Goal: Navigation & Orientation: Find specific page/section

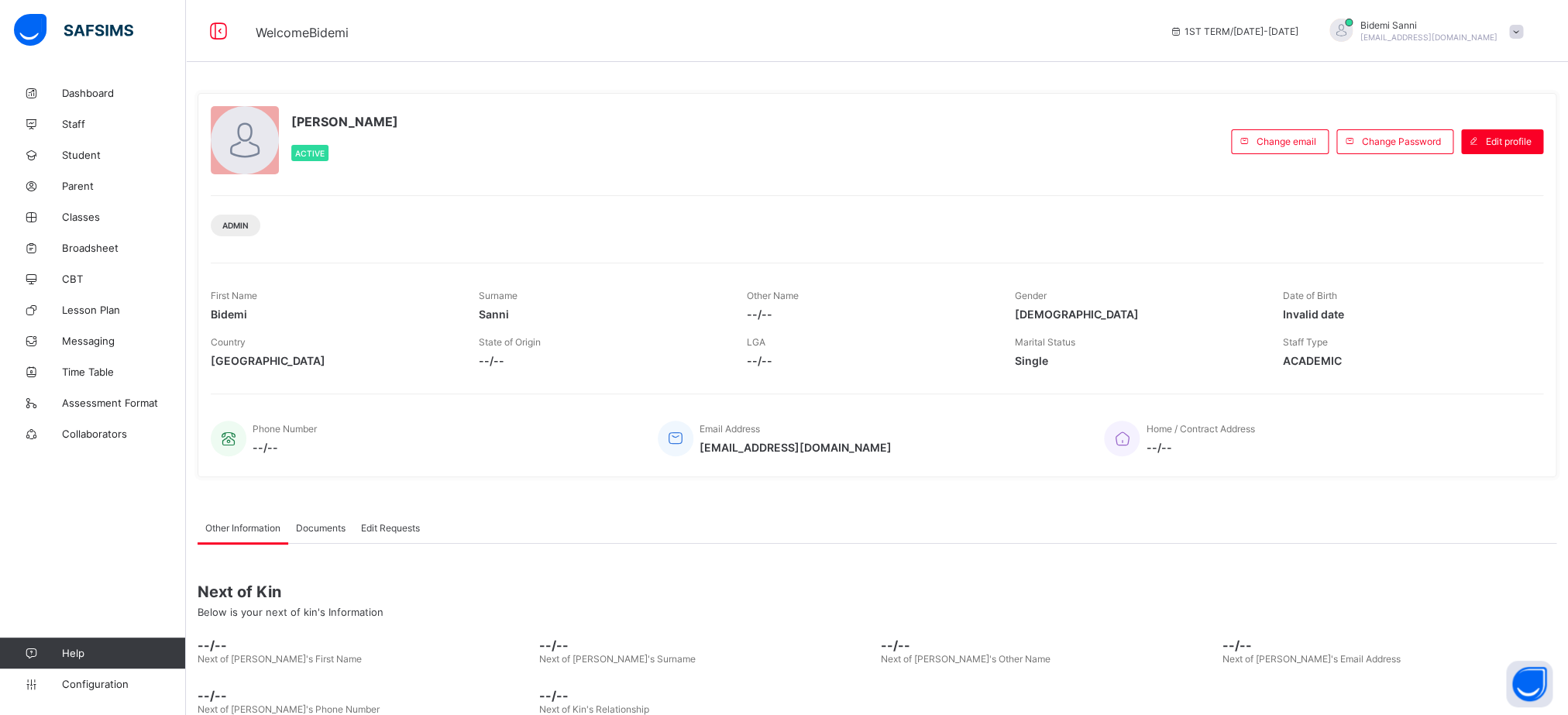
scroll to position [89, 0]
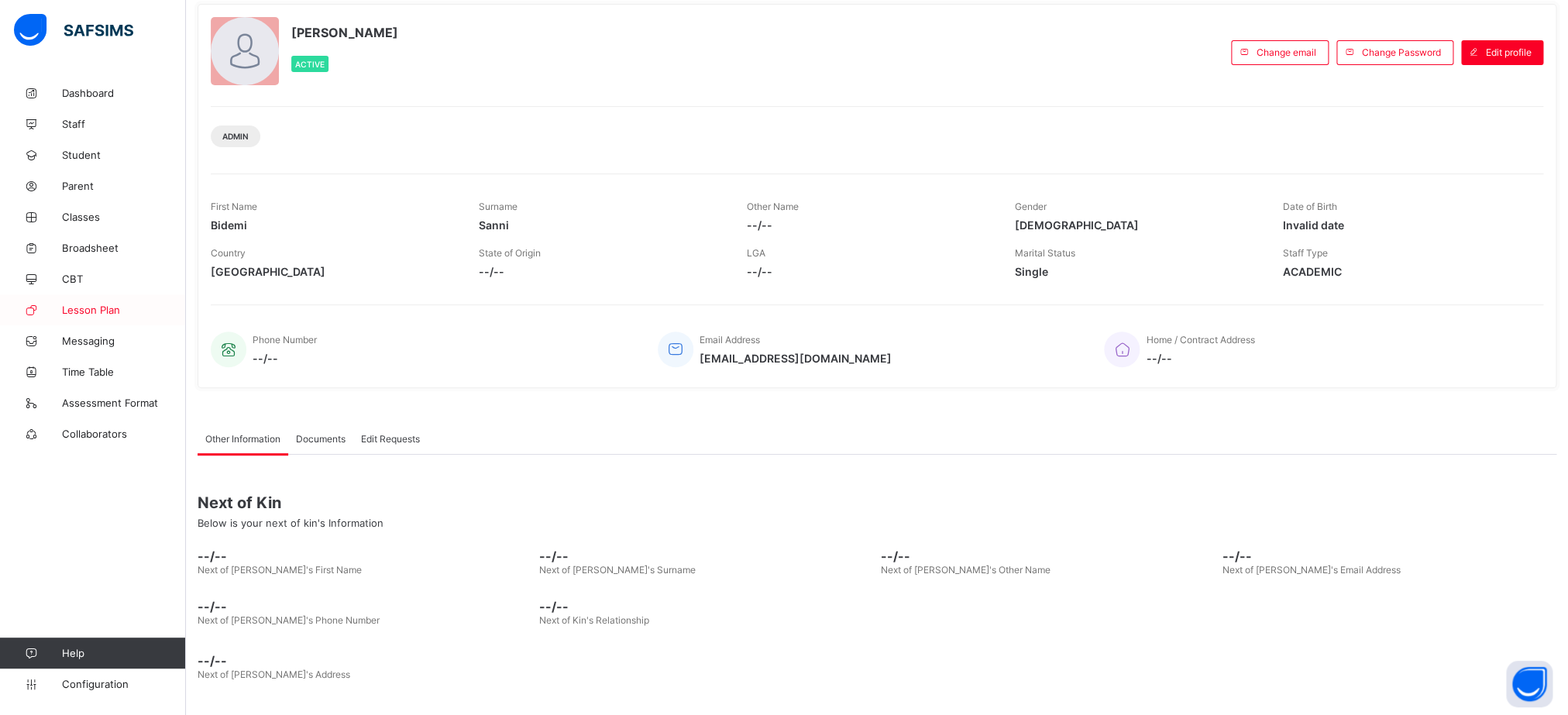
click at [104, 311] on span "Lesson Plan" at bounding box center [124, 310] width 124 height 12
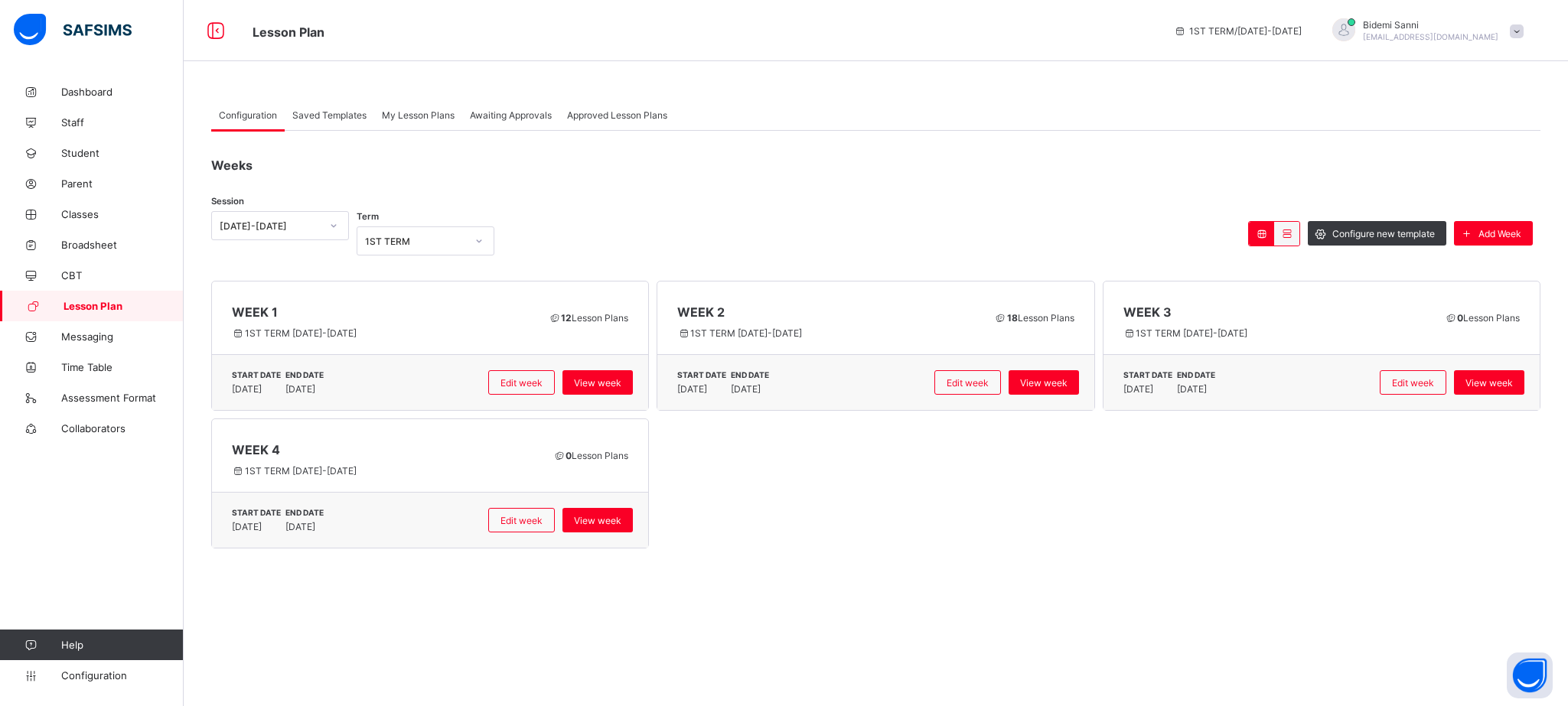
click at [412, 124] on div "My Lesson Plans" at bounding box center [418, 115] width 88 height 30
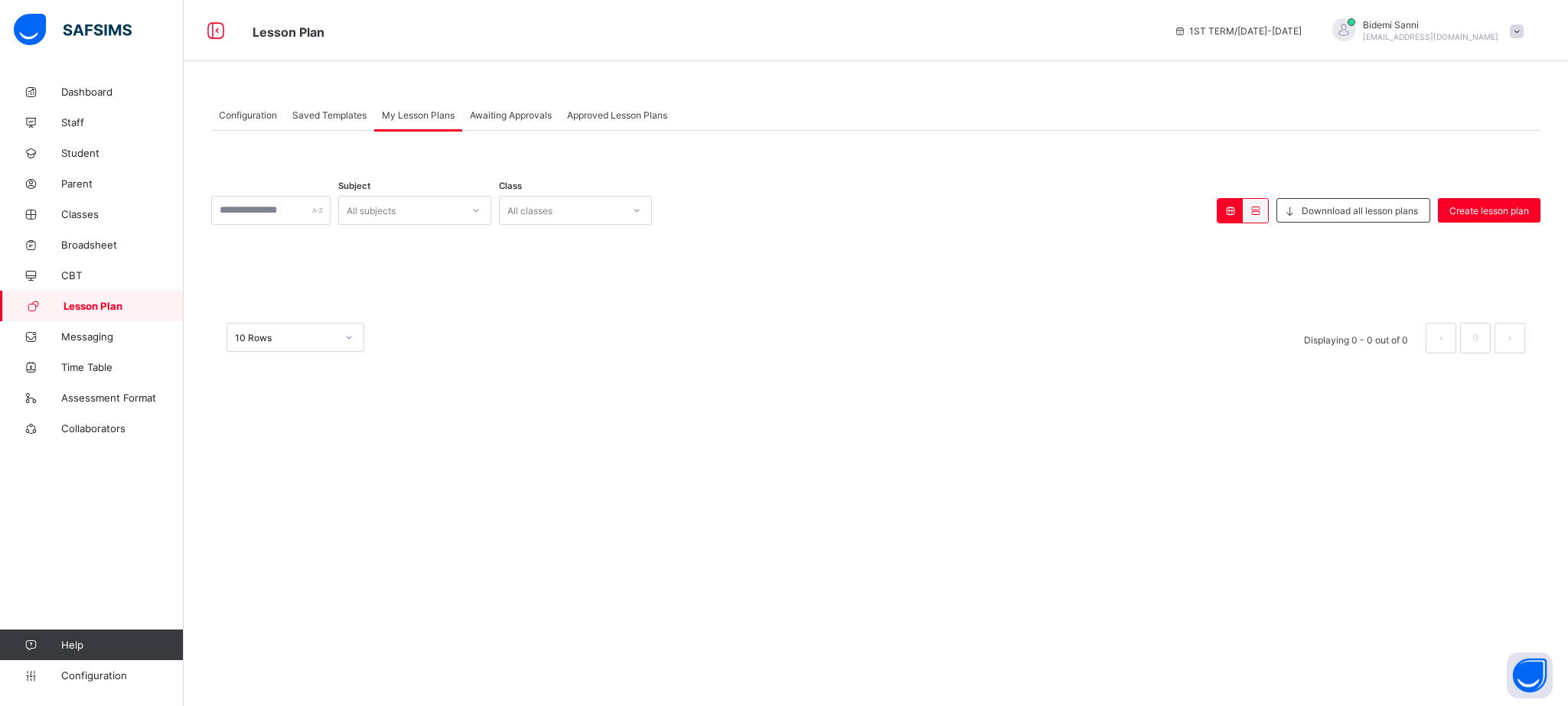
click at [255, 117] on span "Configuration" at bounding box center [247, 115] width 58 height 11
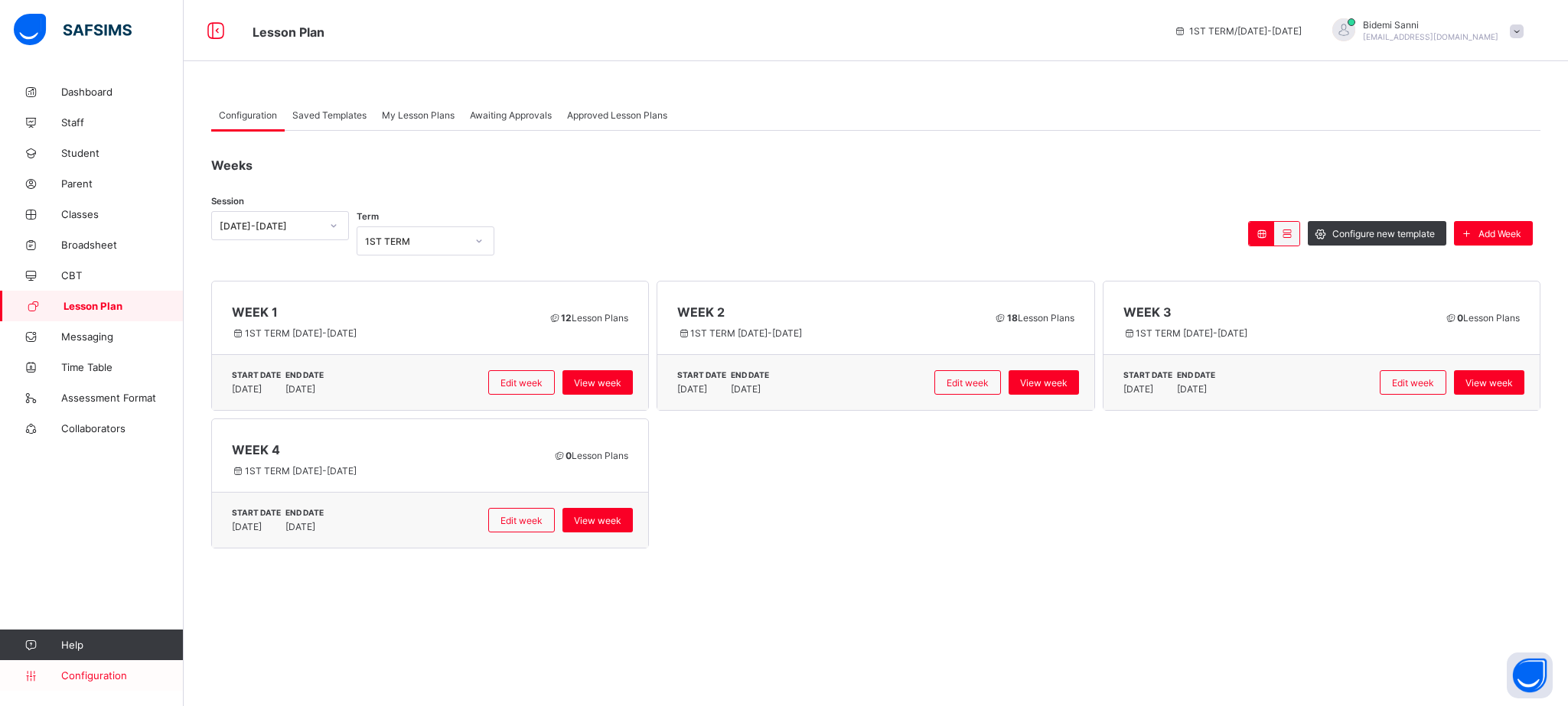
click at [112, 675] on span "Configuration" at bounding box center [122, 675] width 122 height 12
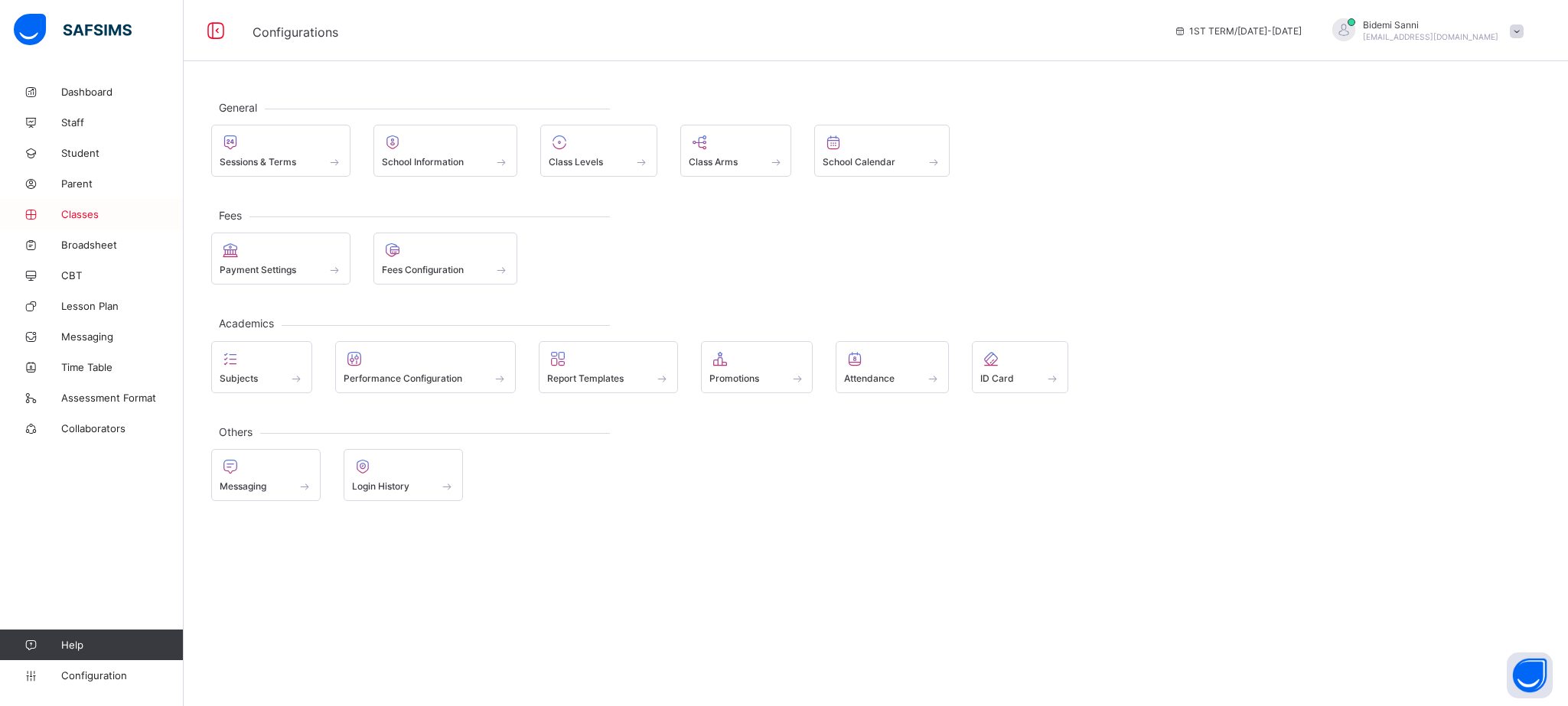
click at [74, 204] on link "Classes" at bounding box center [92, 214] width 183 height 30
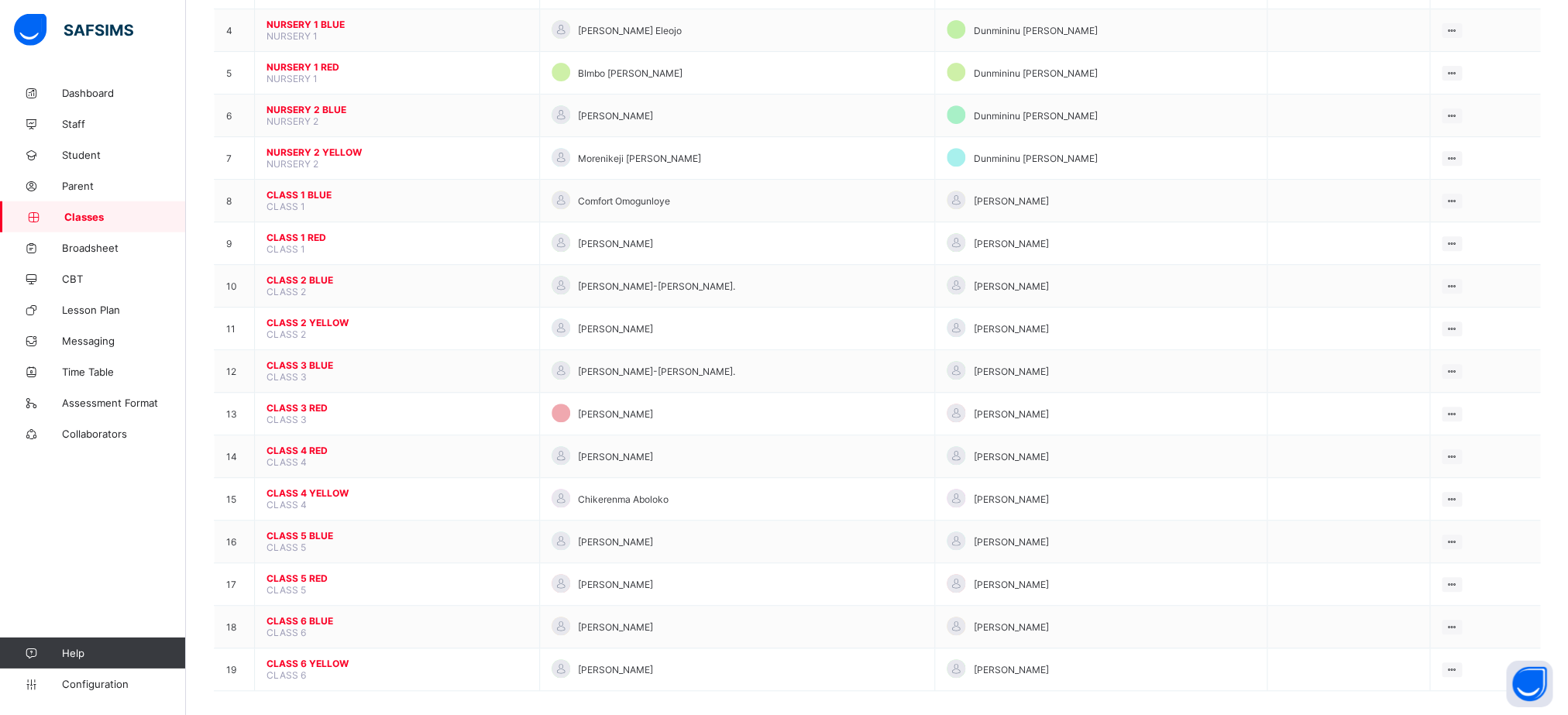
scroll to position [336, 0]
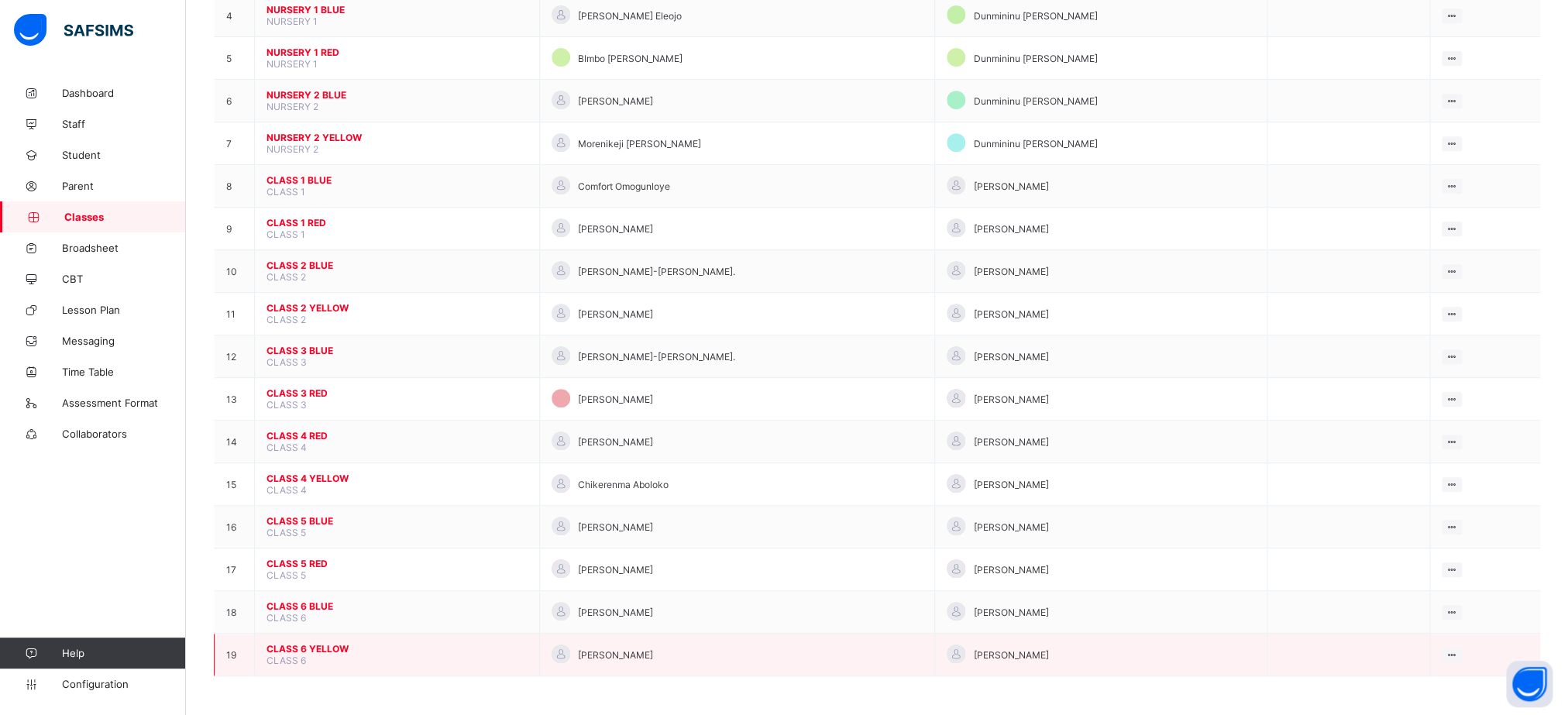
click at [304, 649] on span "CLASS 6 YELLOW" at bounding box center [397, 649] width 261 height 12
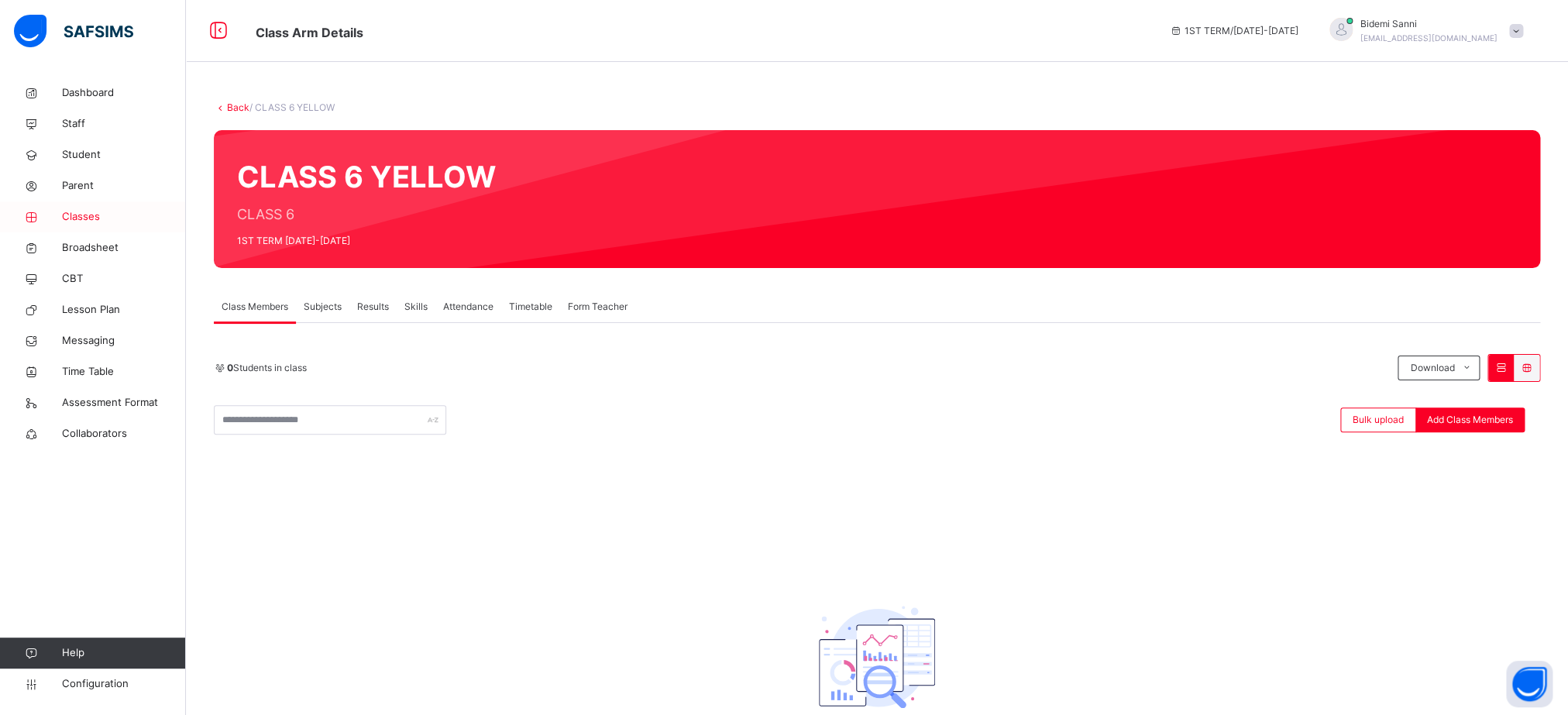
click at [78, 222] on span "Classes" at bounding box center [124, 217] width 124 height 16
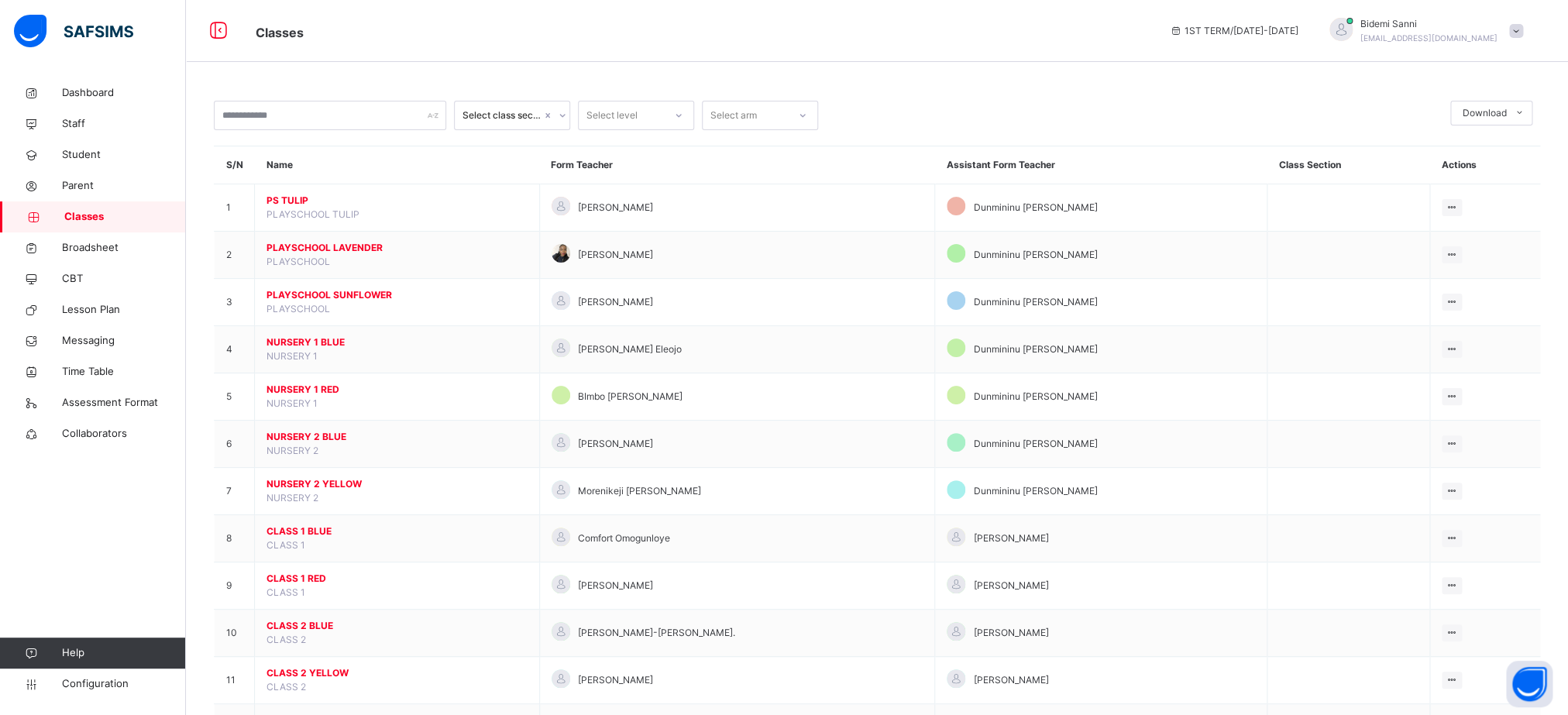
scroll to position [428, 0]
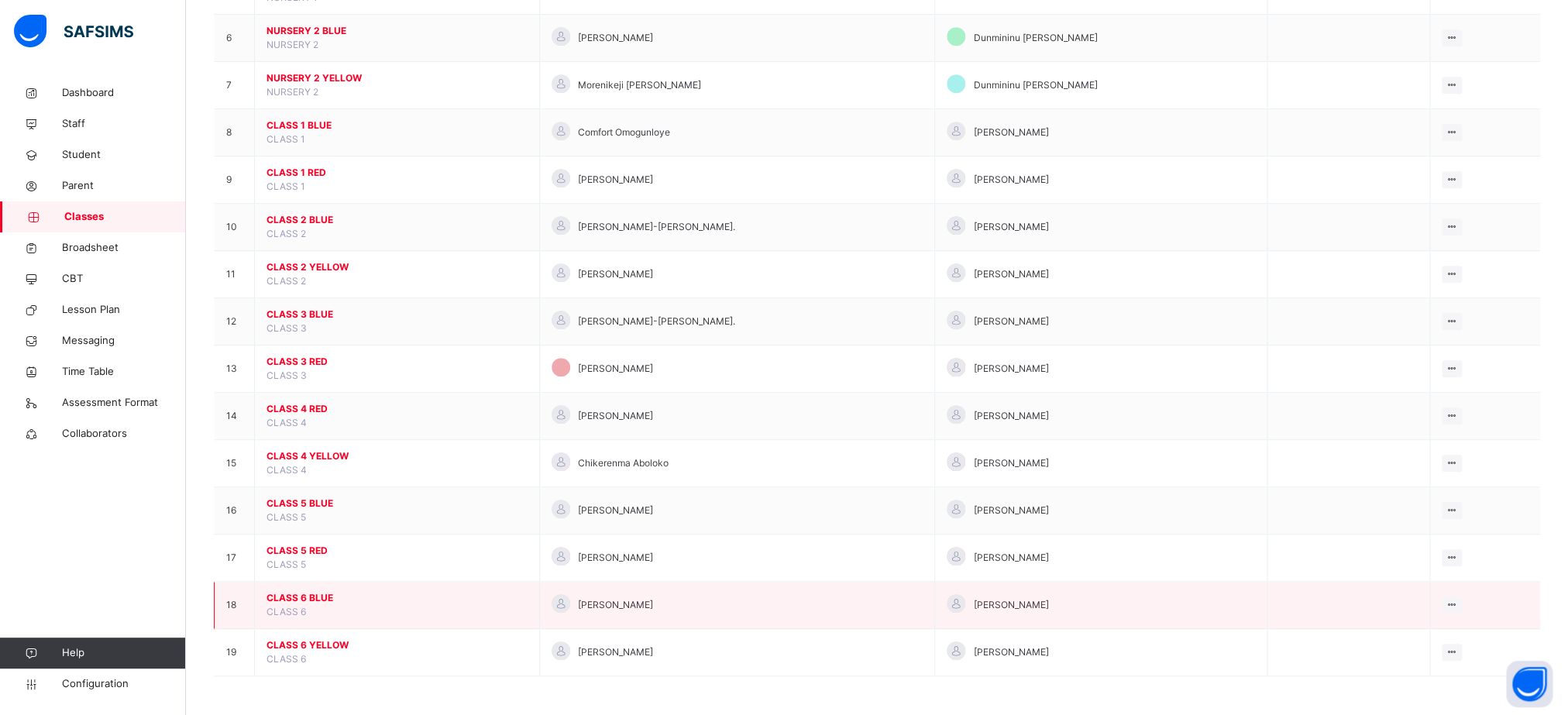
click at [276, 588] on td "CLASS 6 BLUE CLASS 6" at bounding box center [398, 605] width 285 height 47
click at [276, 597] on span "CLASS 6 BLUE" at bounding box center [397, 598] width 261 height 14
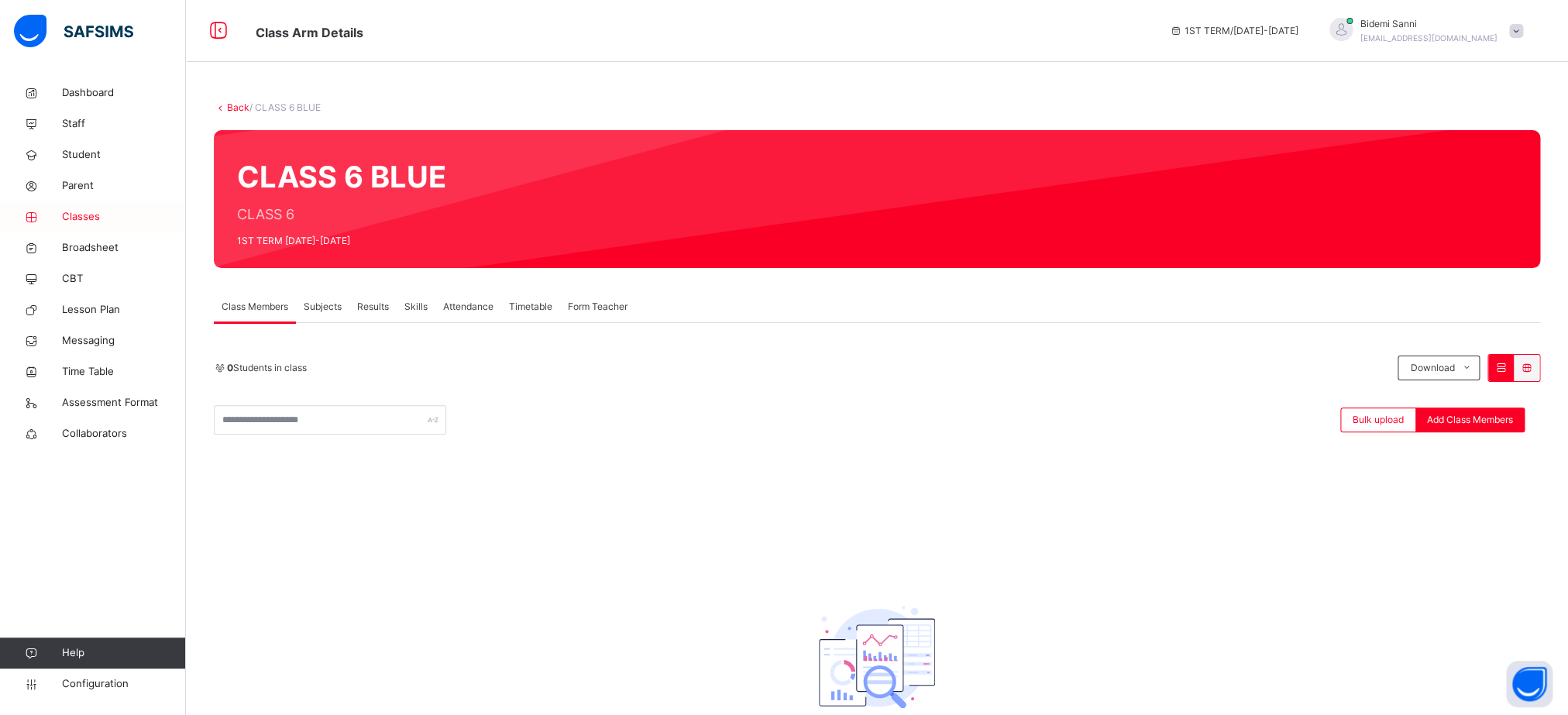
click at [97, 218] on span "Classes" at bounding box center [124, 217] width 124 height 16
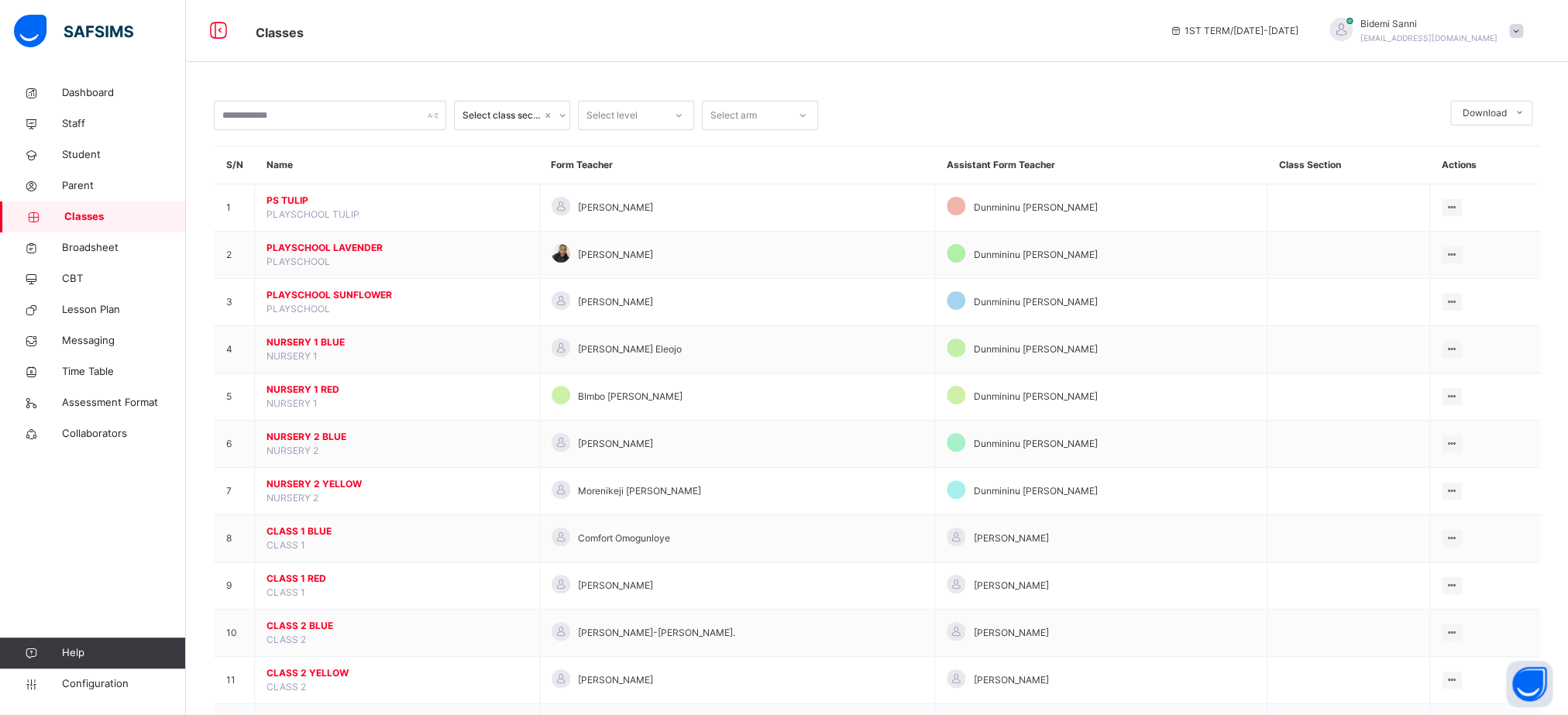
scroll to position [428, 0]
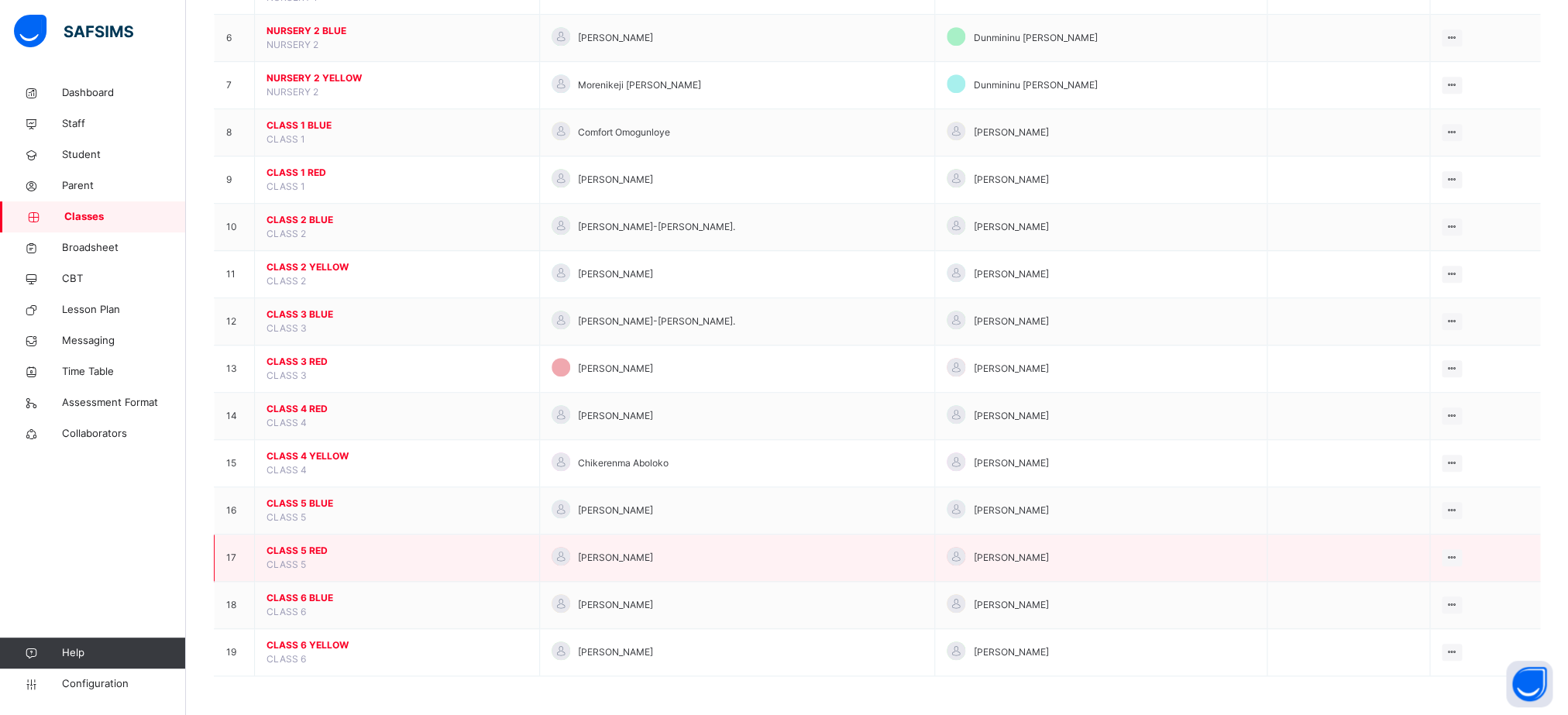
click at [318, 553] on span "CLASS 5 RED" at bounding box center [397, 551] width 261 height 14
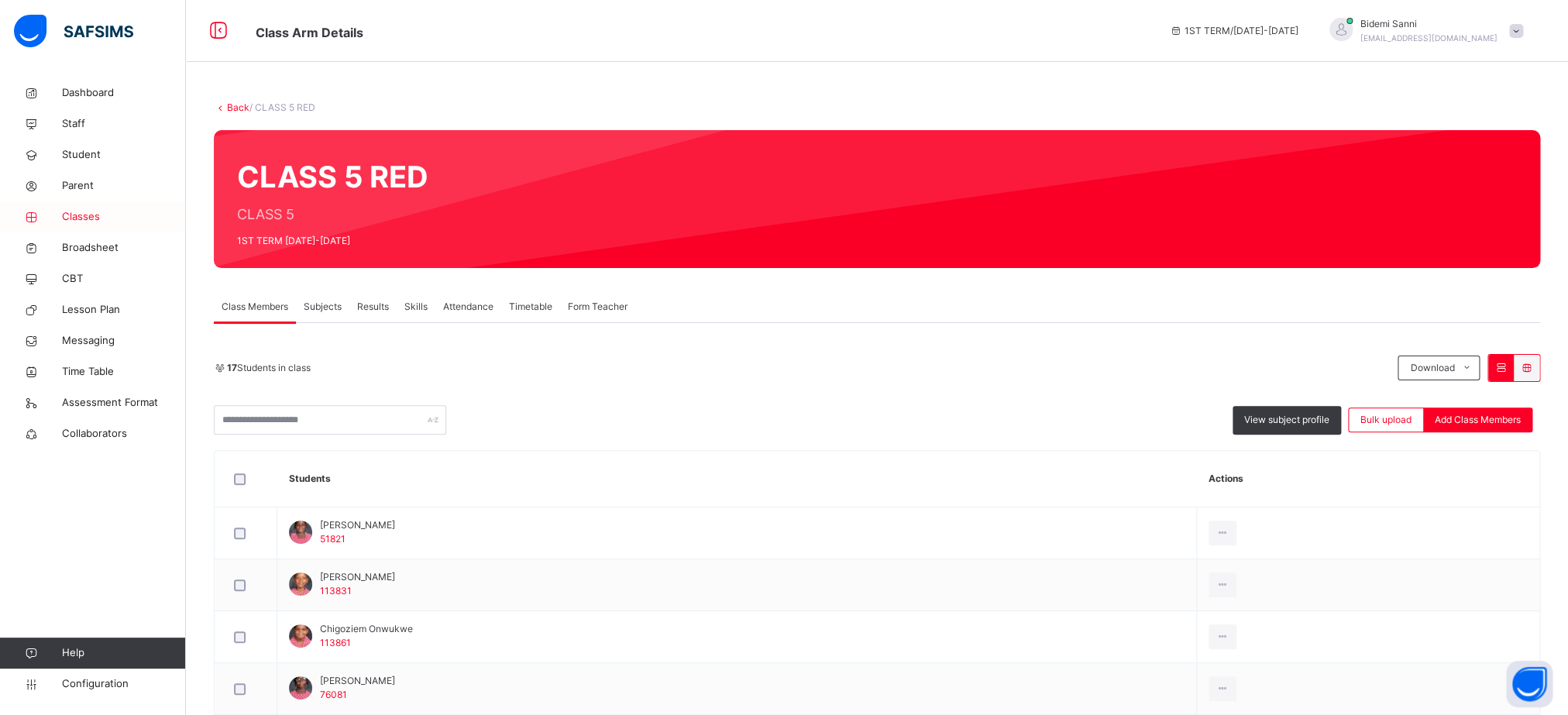
click at [94, 222] on span "Classes" at bounding box center [124, 217] width 124 height 16
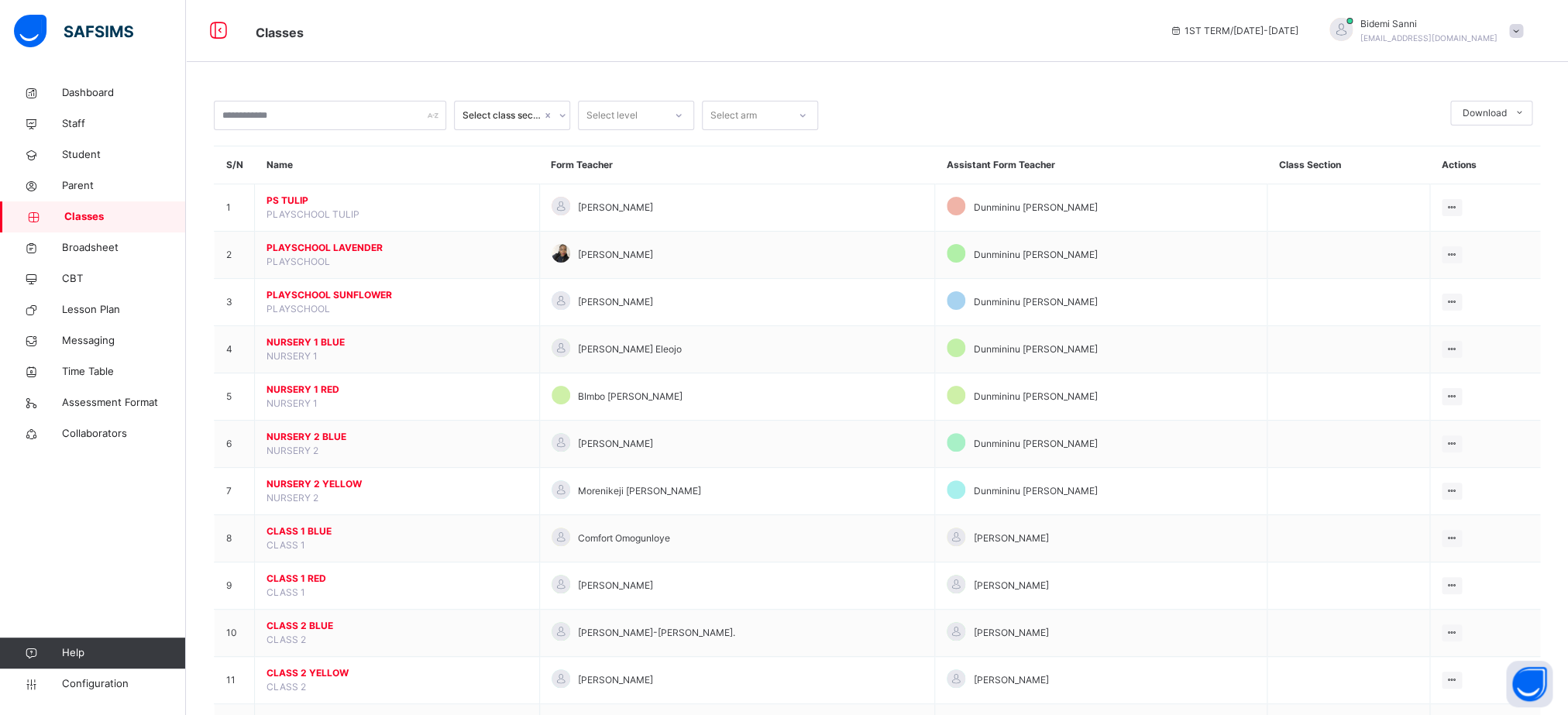
scroll to position [428, 0]
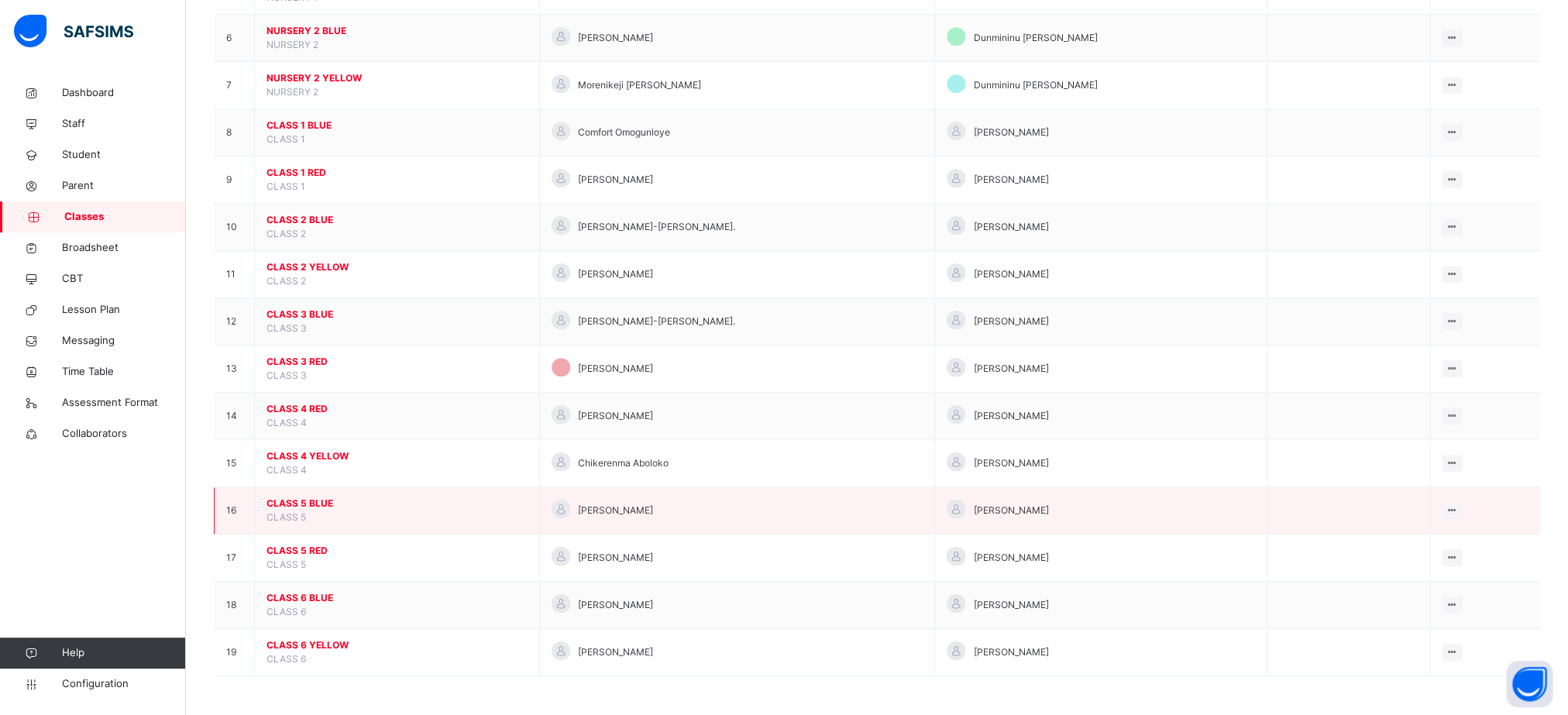
click at [309, 501] on span "CLASS 5 BLUE" at bounding box center [397, 504] width 261 height 14
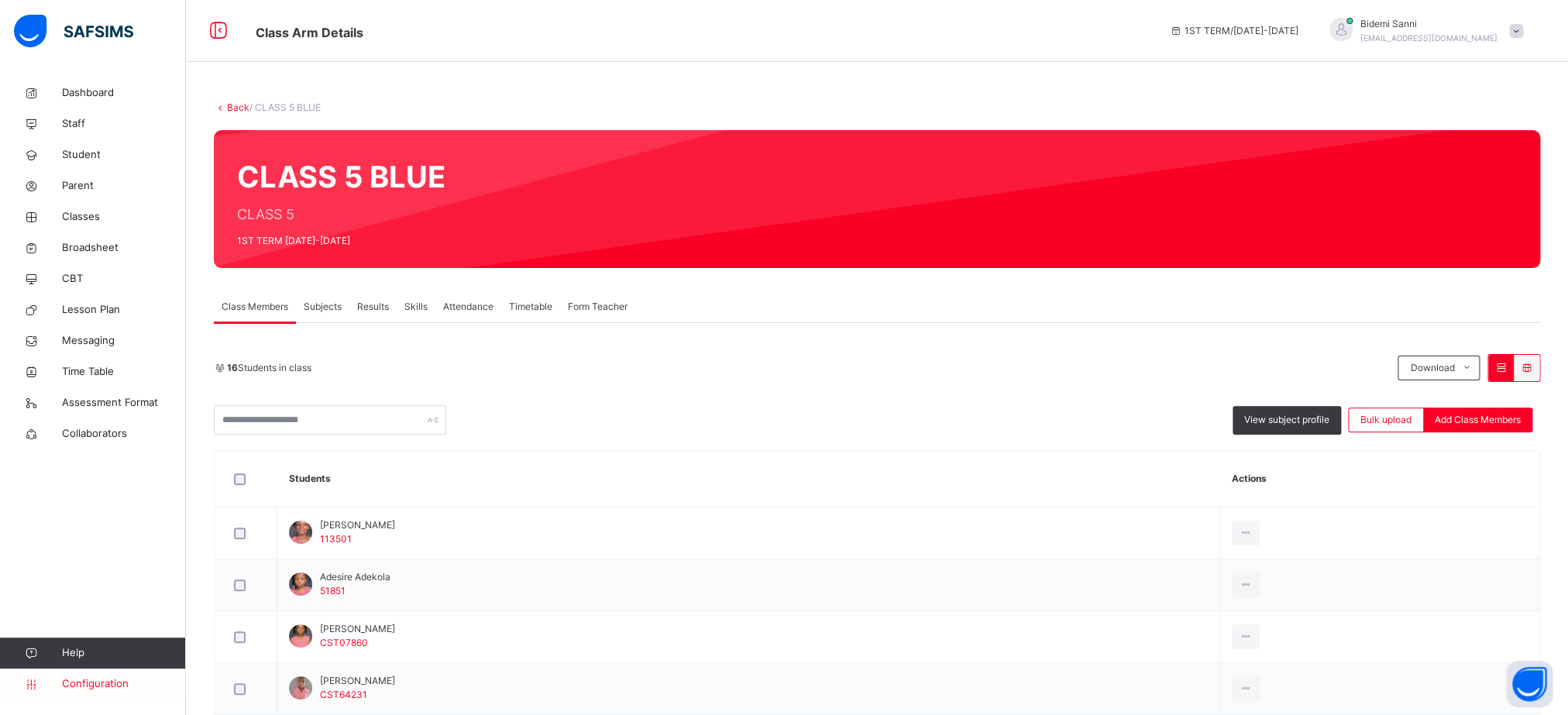
click at [89, 676] on span "Configuration" at bounding box center [123, 684] width 123 height 16
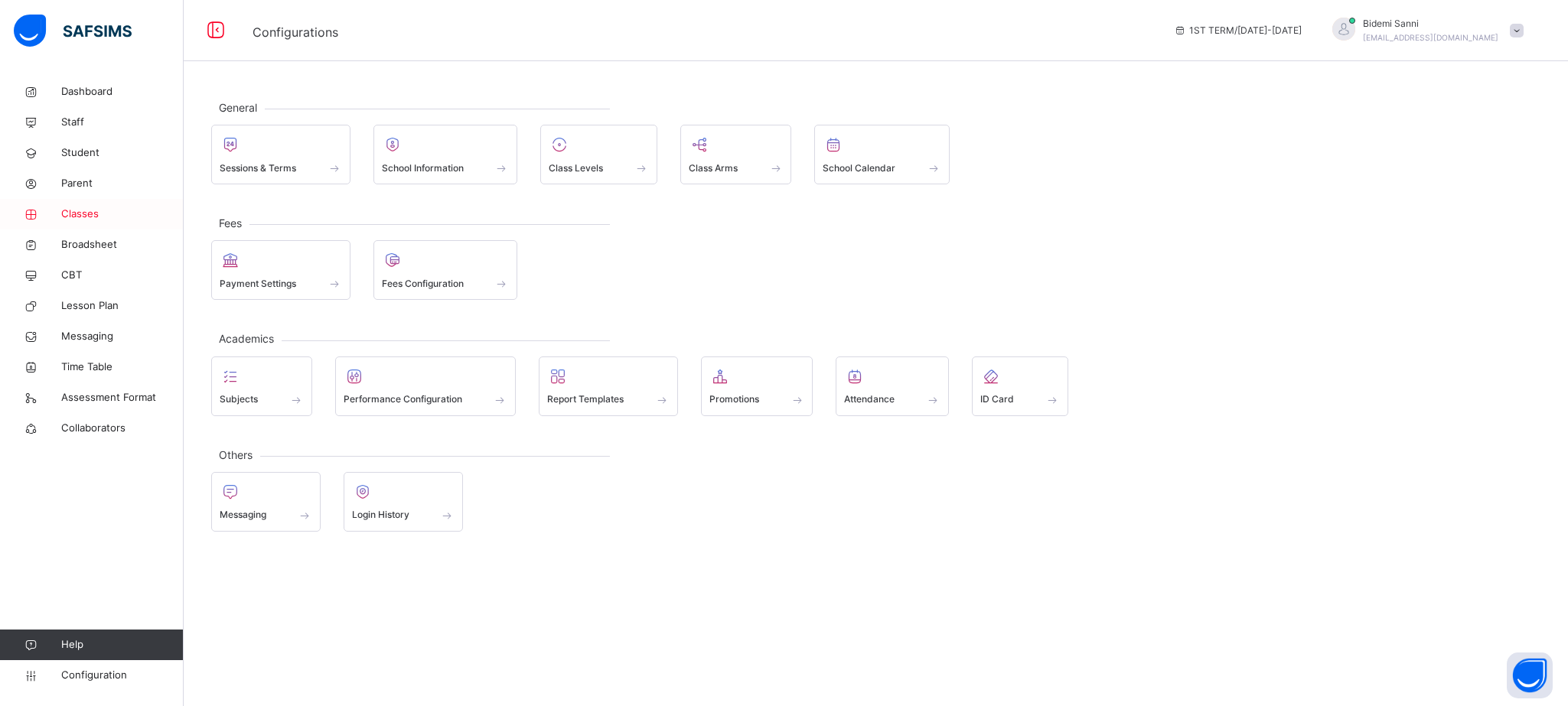
click at [85, 211] on span "Classes" at bounding box center [123, 214] width 123 height 16
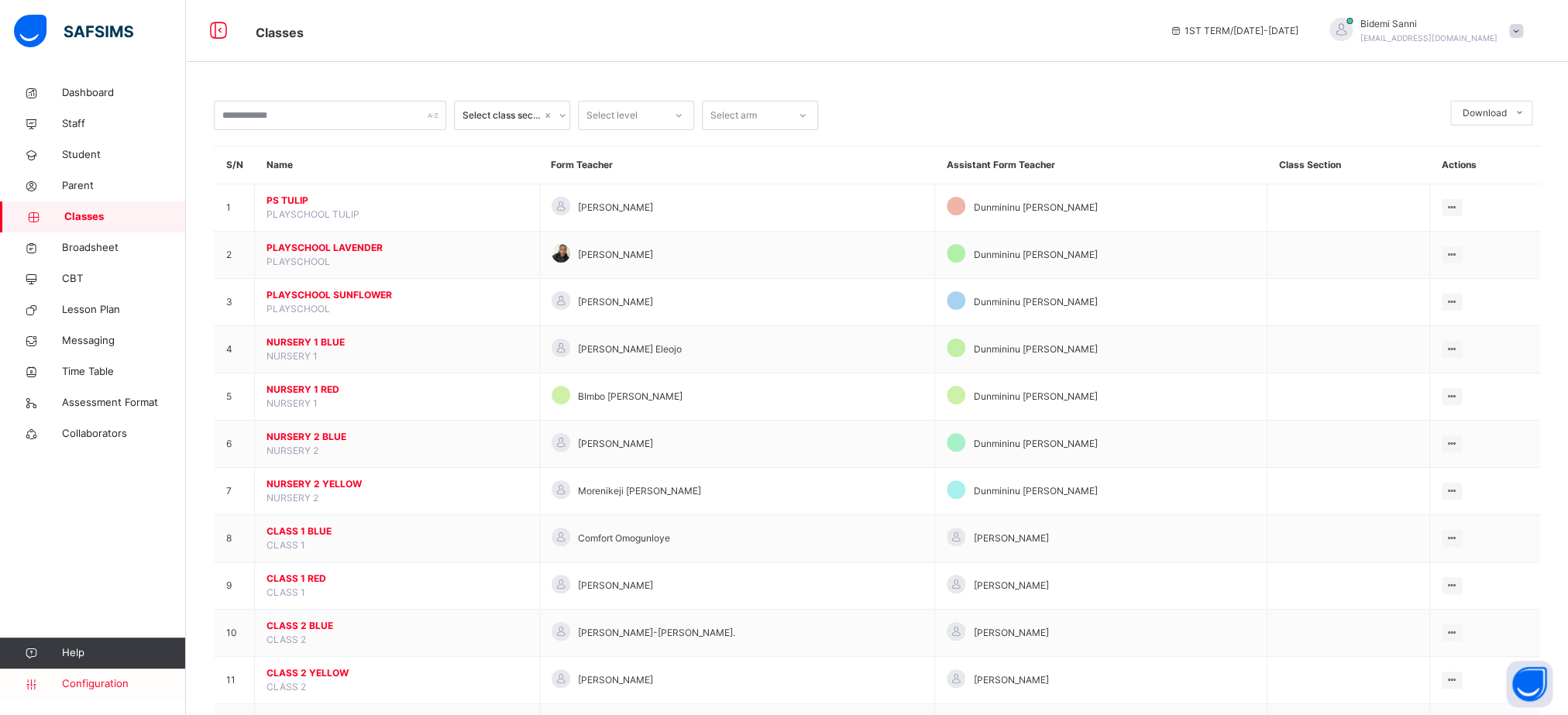
click at [77, 694] on link "Configuration" at bounding box center [93, 684] width 186 height 31
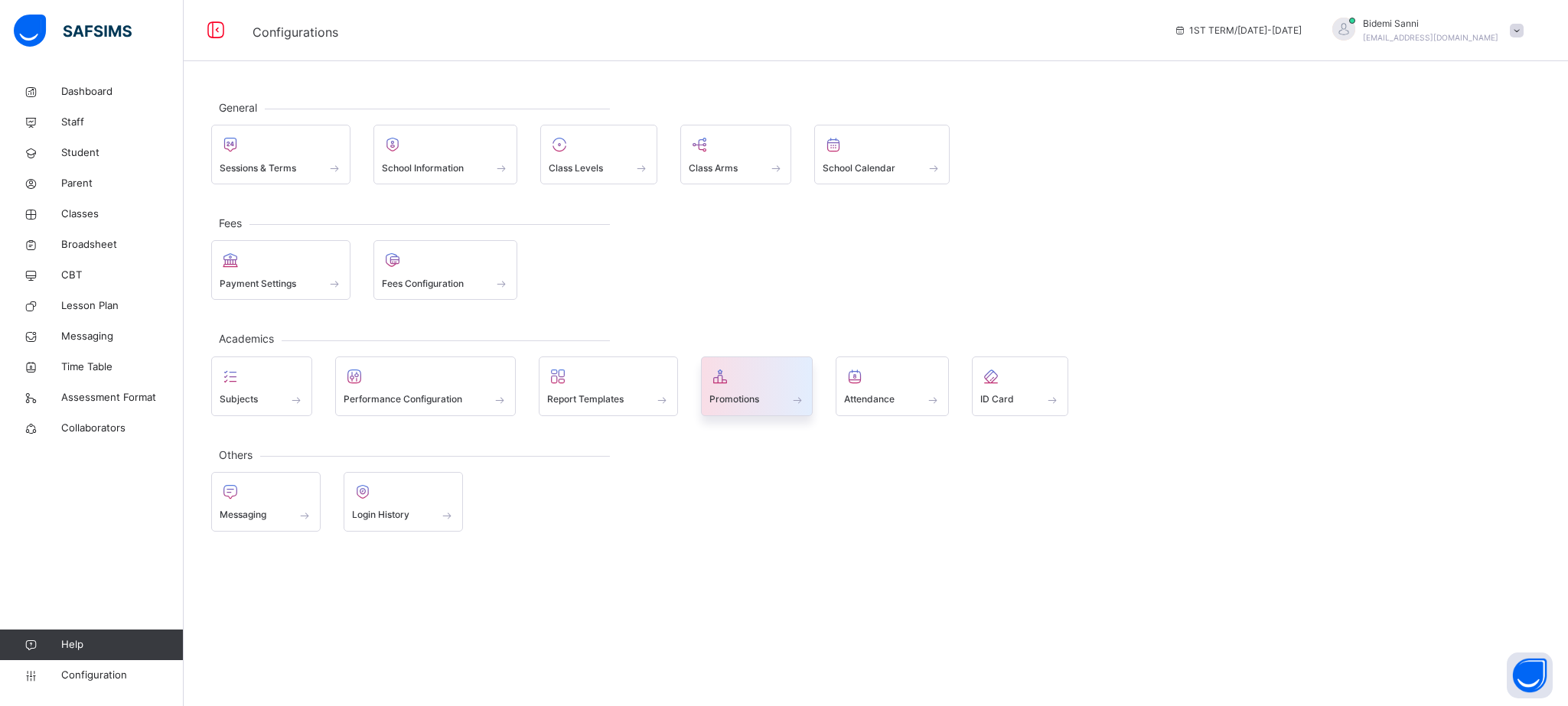
click at [746, 407] on div "Promotions" at bounding box center [757, 400] width 96 height 16
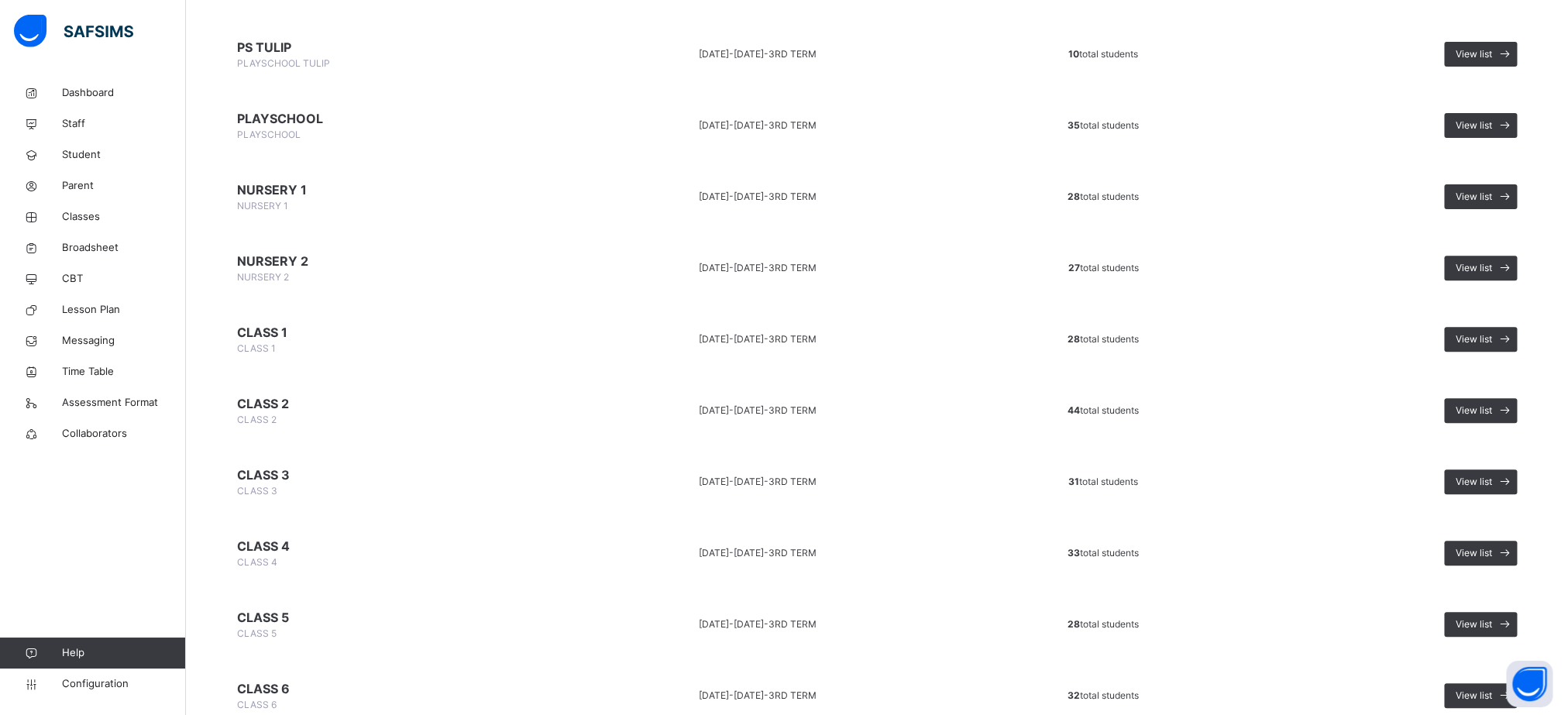
scroll to position [244, 0]
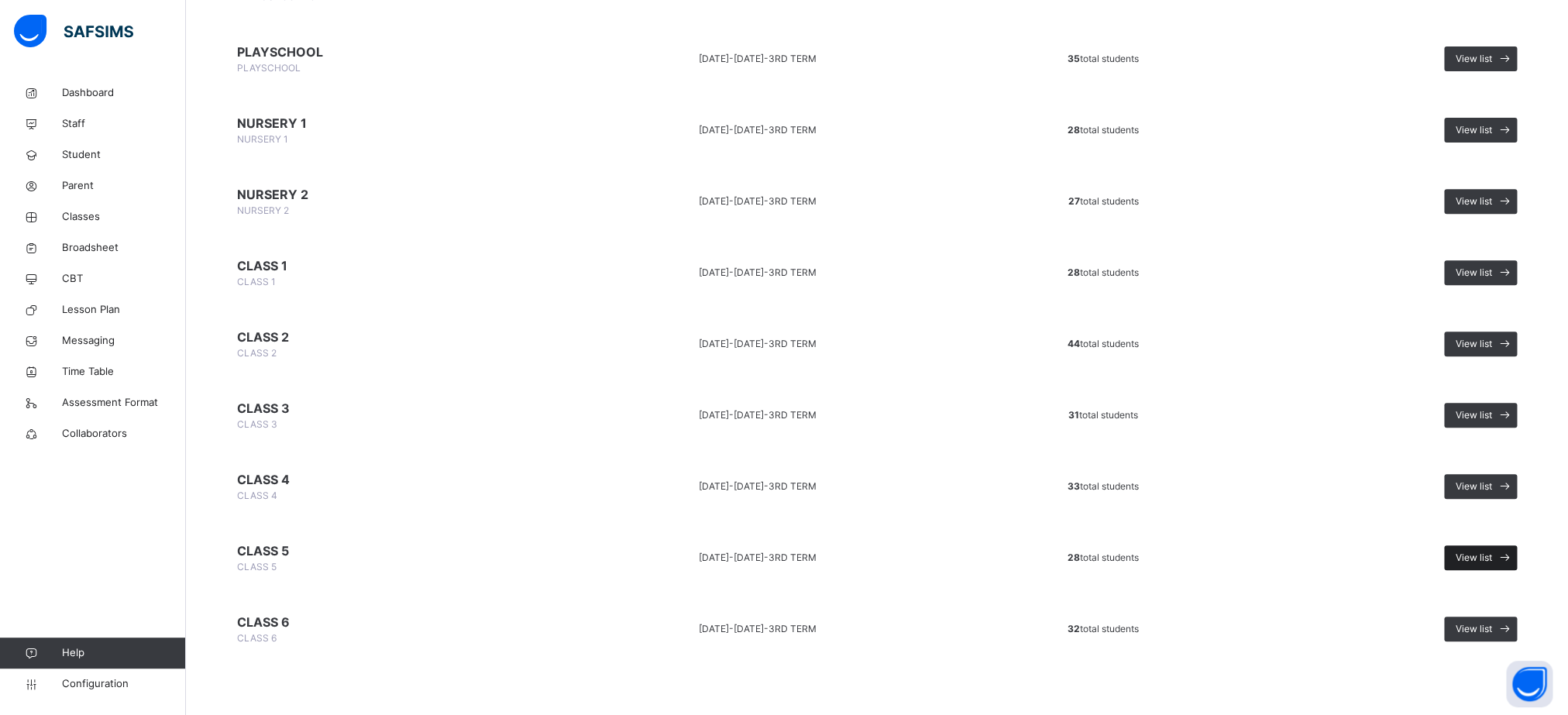
click at [1492, 555] on span "View list" at bounding box center [1474, 558] width 36 height 14
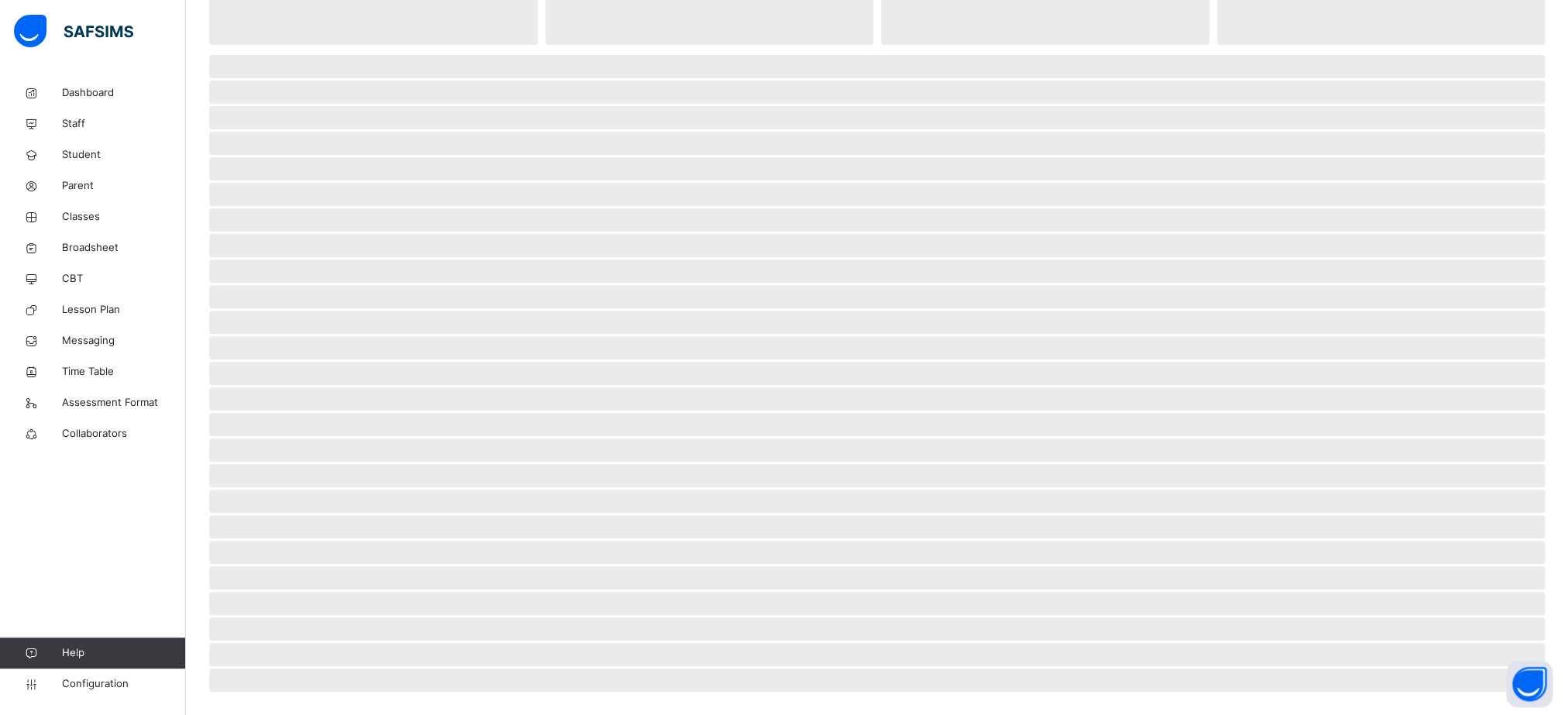
scroll to position [17, 0]
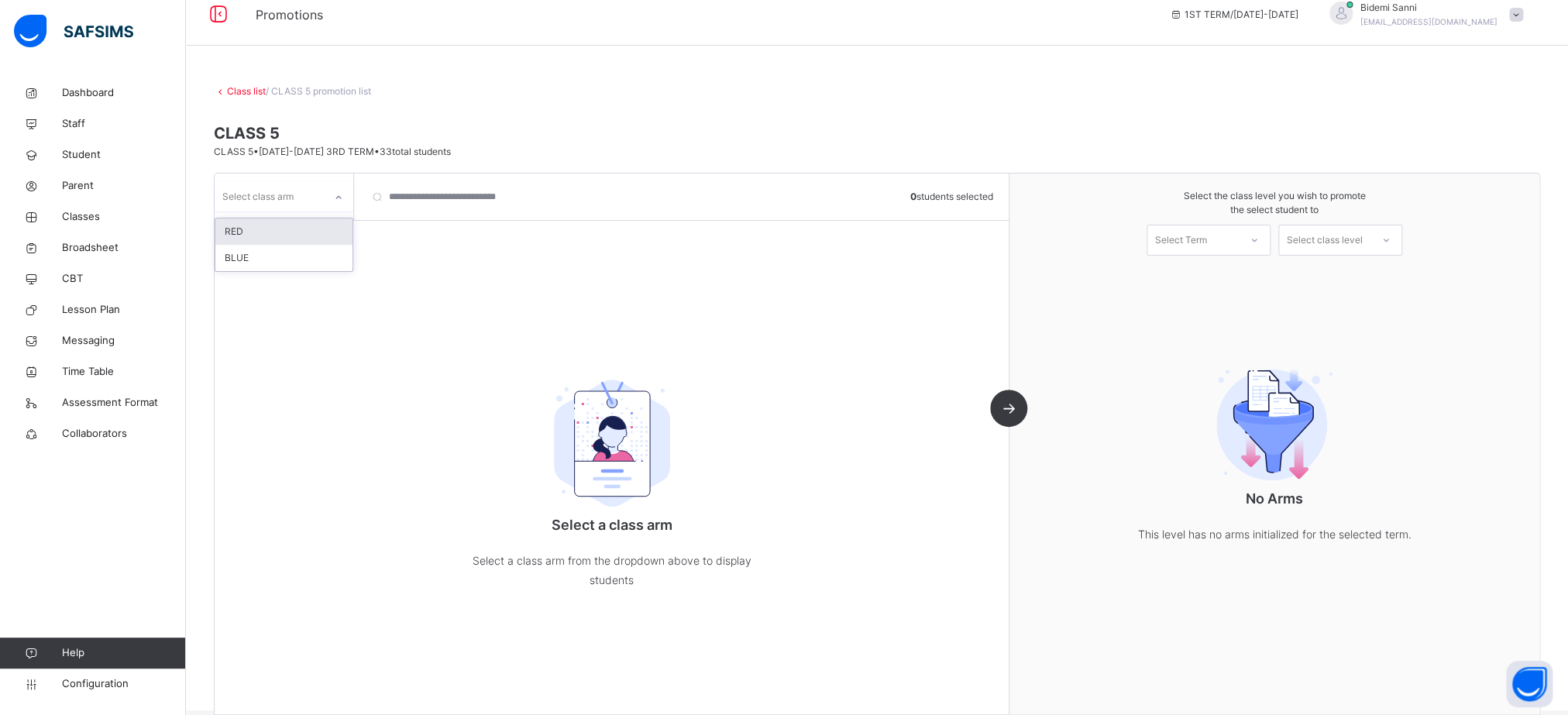
click at [331, 205] on div at bounding box center [339, 198] width 27 height 25
click at [290, 236] on div "RED" at bounding box center [284, 232] width 138 height 27
